Goal: Information Seeking & Learning: Learn about a topic

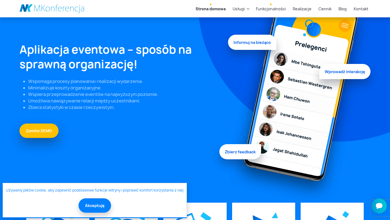
click at [276, 11] on link "Funkcjonalności" at bounding box center [270, 9] width 34 height 10
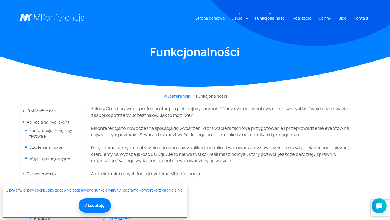
click at [237, 18] on link "Usługi" at bounding box center [237, 18] width 16 height 10
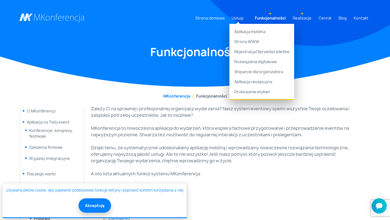
click at [299, 19] on link "Realizacje" at bounding box center [301, 18] width 23 height 10
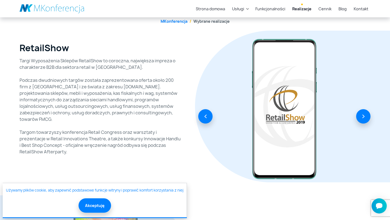
scroll to position [76, 0]
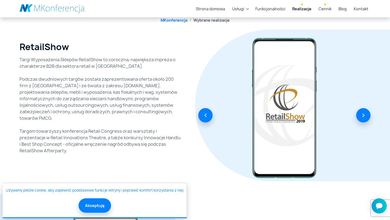
click at [327, 11] on link "Cennik" at bounding box center [324, 9] width 17 height 10
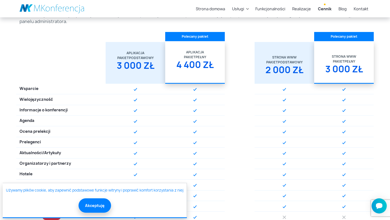
scroll to position [151, 0]
